Goal: Navigation & Orientation: Find specific page/section

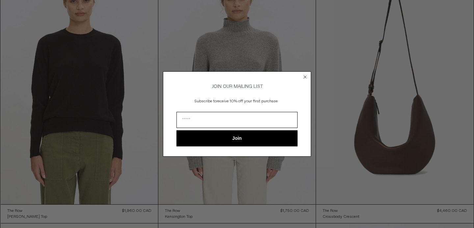
scroll to position [605, 0]
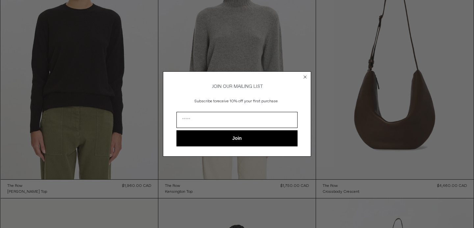
click at [307, 76] on circle "Close dialog" at bounding box center [305, 77] width 6 height 6
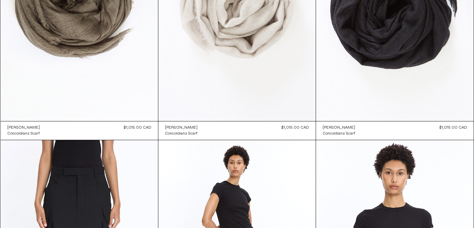
scroll to position [1596, 0]
